Goal: Information Seeking & Learning: Learn about a topic

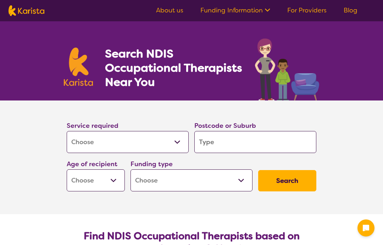
select select "[MEDICAL_DATA]"
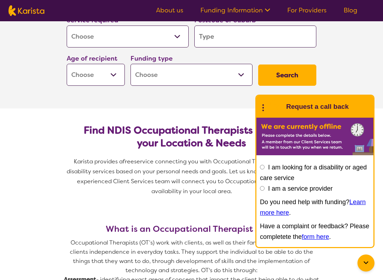
scroll to position [101, 0]
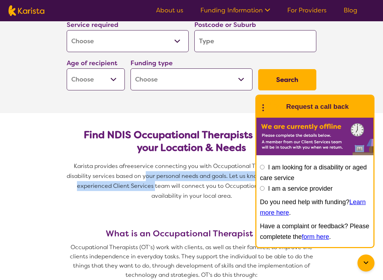
click at [158, 183] on span "service connecting you with Occupational Therapists and other disability servic…" at bounding box center [192, 180] width 251 height 37
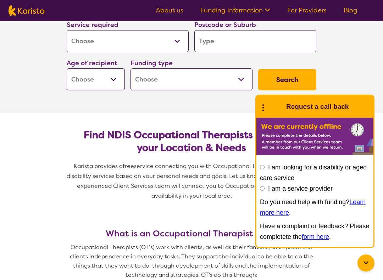
click at [158, 183] on span "service connecting you with Occupational Therapists and other disability servic…" at bounding box center [192, 180] width 251 height 37
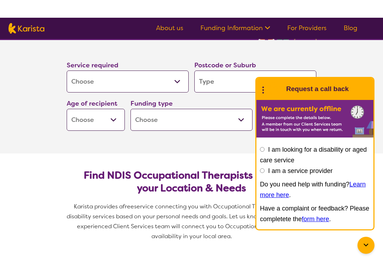
scroll to position [71, 0]
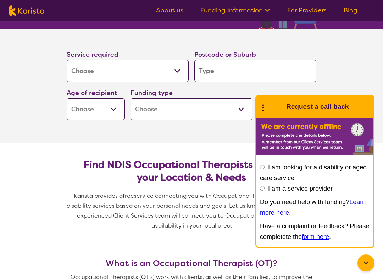
click at [175, 76] on select "Allied Health Assistant Assessment ([MEDICAL_DATA] or [MEDICAL_DATA]) Behaviour…" at bounding box center [128, 71] width 122 height 22
click at [116, 111] on select "Early Childhood - 0 to 9 Child - 10 to 11 Adolescent - 12 to 17 Adult - 18 to 6…" at bounding box center [96, 109] width 58 height 22
select select "AG"
click at [212, 75] on input "search" at bounding box center [255, 71] width 122 height 22
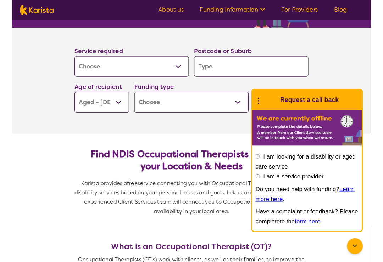
scroll to position [71, 0]
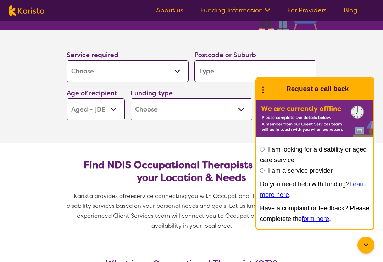
type input "2"
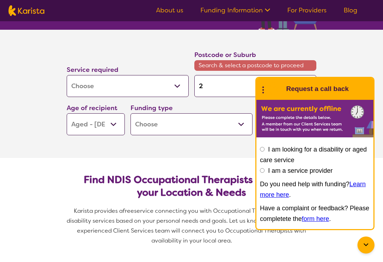
type input "20"
type input "207"
type input "2076"
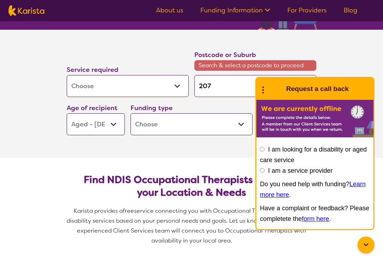
type input "2076"
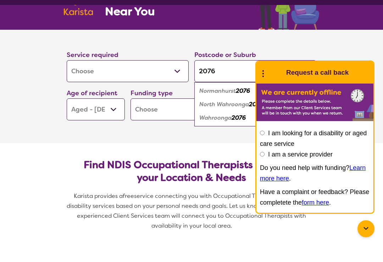
scroll to position [45, 0]
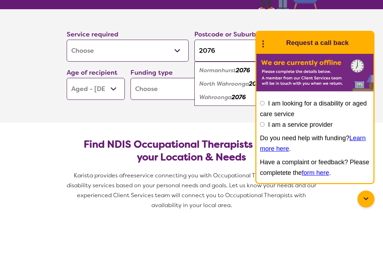
type input "2076"
click at [238, 140] on em "2076" at bounding box center [238, 143] width 14 height 7
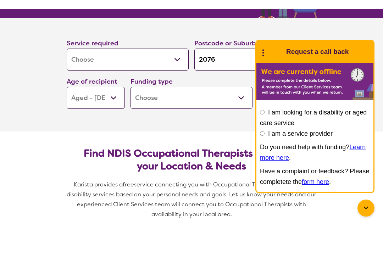
scroll to position [91, 0]
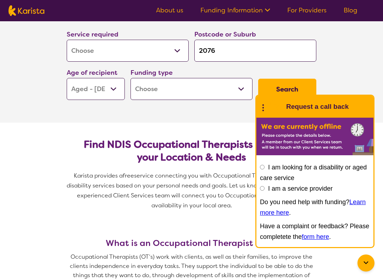
click at [239, 94] on select "Home Care Package (HCP) National Disability Insurance Scheme (NDIS) I don't know" at bounding box center [191, 89] width 122 height 22
select select "HCP"
click at [241, 92] on select "Home Care Package (HCP) National Disability Insurance Scheme (NDIS) I don't know" at bounding box center [191, 89] width 122 height 22
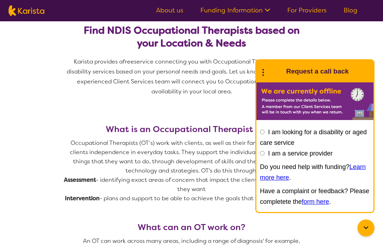
scroll to position [204, 0]
